Goal: Information Seeking & Learning: Check status

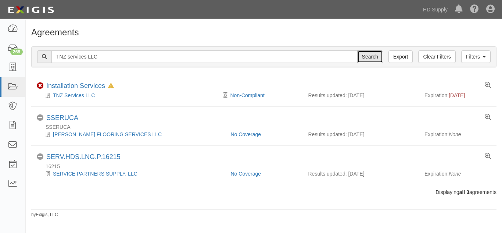
click at [361, 59] on input "Search" at bounding box center [370, 56] width 26 height 13
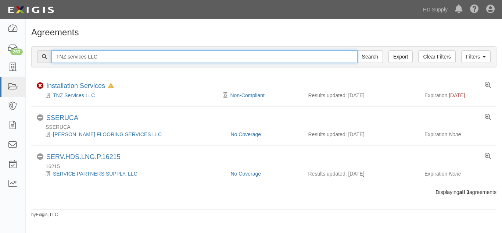
click at [168, 56] on input "TNZ services LLC" at bounding box center [204, 56] width 306 height 13
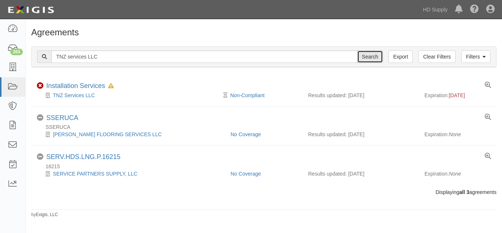
click at [365, 57] on input "Search" at bounding box center [370, 56] width 26 height 13
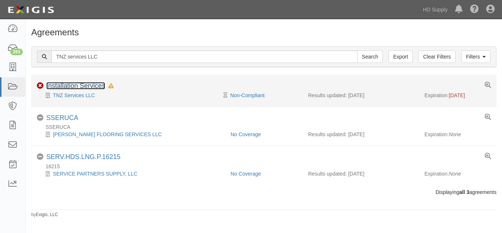
click at [85, 83] on link "Installation Services" at bounding box center [75, 85] width 59 height 7
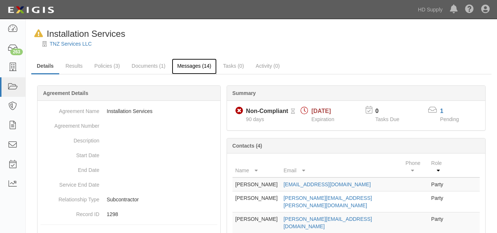
click at [185, 64] on link "Messages (14)" at bounding box center [194, 66] width 45 height 16
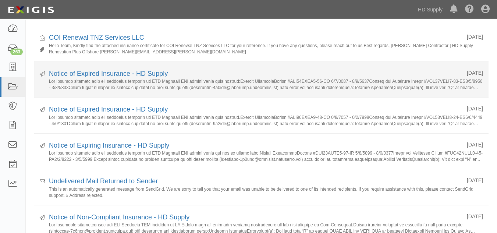
scroll to position [95, 0]
